Goal: Task Accomplishment & Management: Use online tool/utility

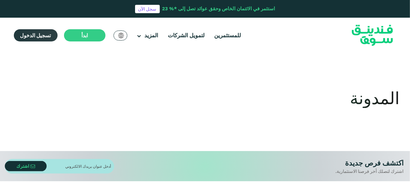
click at [40, 35] on span "تسجيل الدخول" at bounding box center [35, 35] width 31 height 6
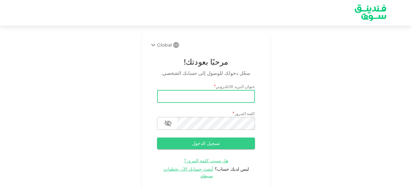
drag, startPoint x: 0, startPoint y: 0, endPoint x: 185, endPoint y: 96, distance: 208.3
click at [185, 96] on input "email" at bounding box center [206, 96] width 98 height 13
type input "[EMAIL_ADDRESS][DOMAIN_NAME]"
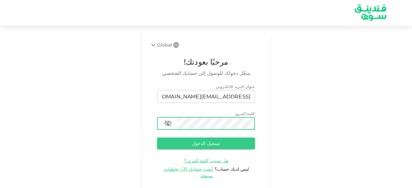
click at [157, 138] on button "تسجيل الدخول" at bounding box center [206, 144] width 98 height 12
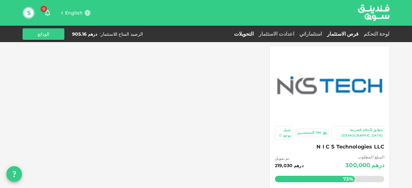
click at [256, 31] on link "التحويلات" at bounding box center [243, 34] width 25 height 6
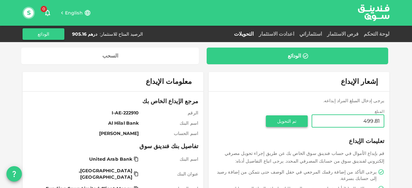
type input "499.81"
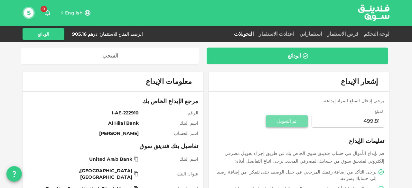
click at [293, 117] on button "تم التحويل" at bounding box center [287, 122] width 42 height 12
